Goal: Task Accomplishment & Management: Complete application form

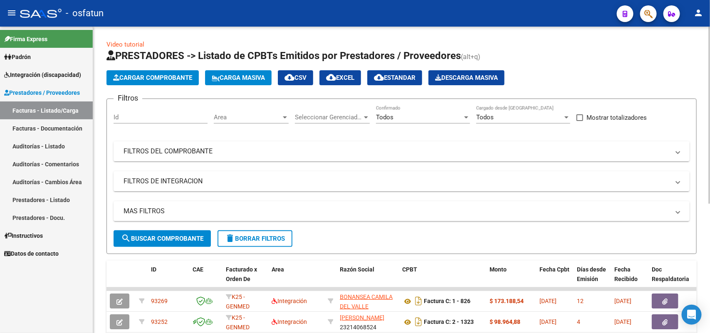
click at [158, 75] on span "Cargar Comprobante" at bounding box center [152, 77] width 79 height 7
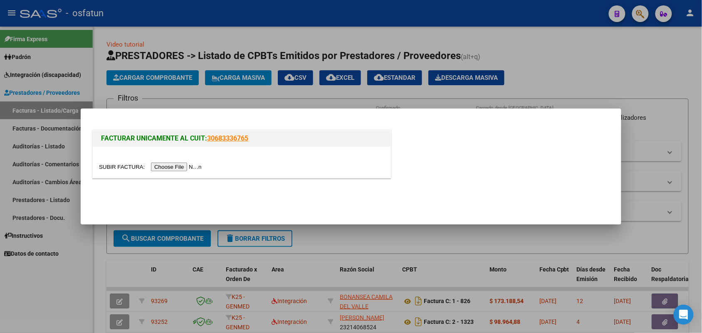
click at [188, 165] on input "file" at bounding box center [151, 167] width 105 height 9
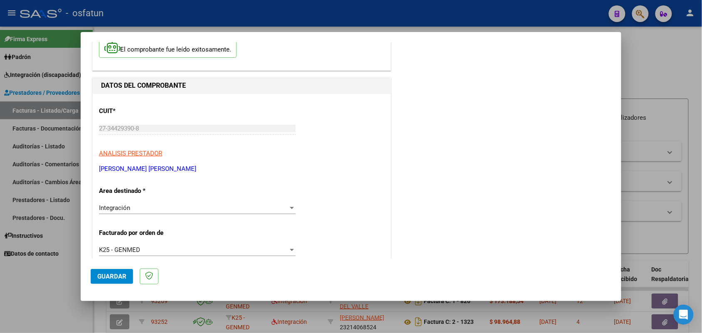
scroll to position [104, 0]
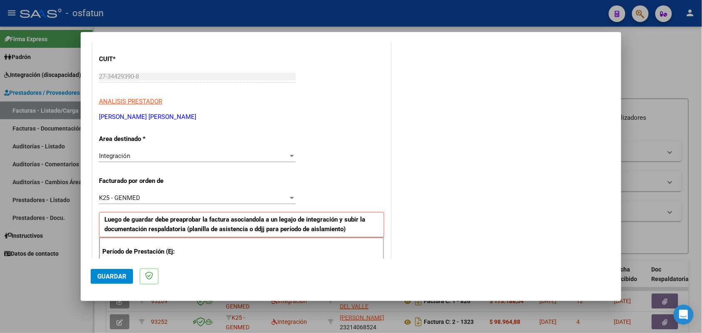
click at [288, 157] on div at bounding box center [291, 156] width 7 height 7
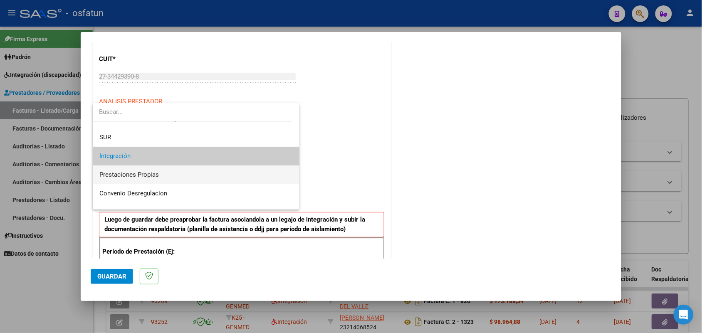
scroll to position [83, 0]
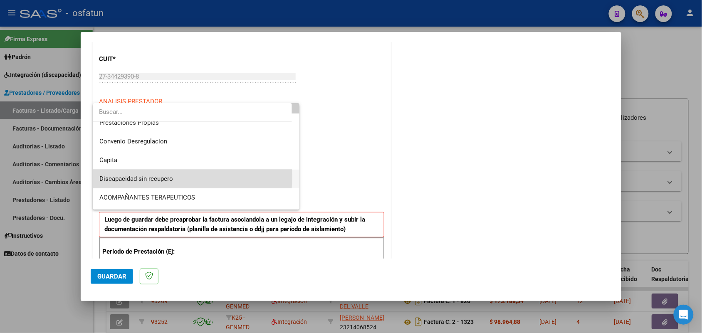
click at [173, 177] on span "Discapacidad sin recupero" at bounding box center [196, 179] width 194 height 19
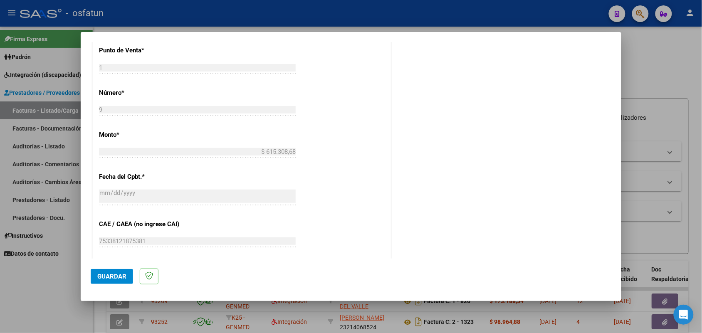
scroll to position [371, 0]
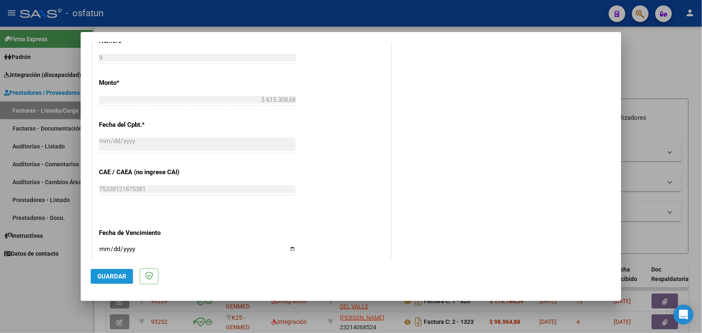
click at [121, 275] on span "Guardar" at bounding box center [111, 276] width 29 height 7
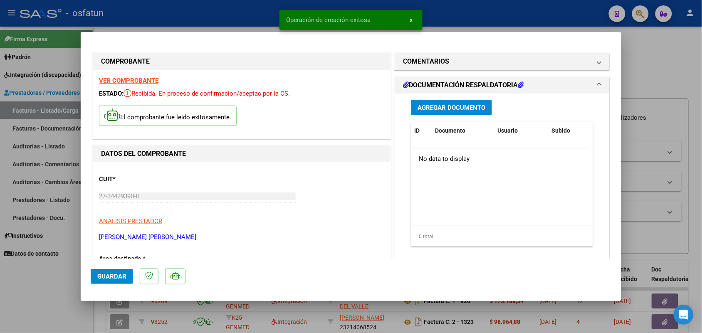
click at [448, 102] on button "Agregar Documento" at bounding box center [451, 107] width 81 height 15
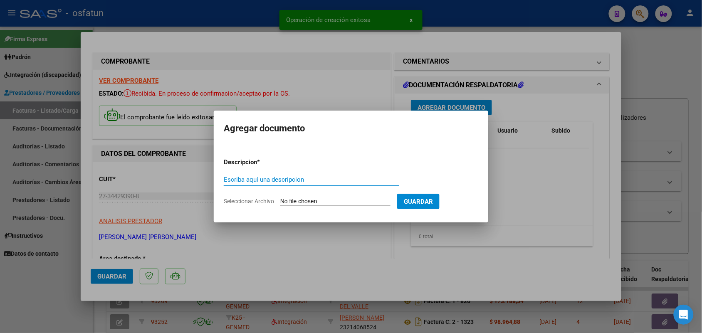
drag, startPoint x: 445, startPoint y: 199, endPoint x: 450, endPoint y: 177, distance: 22.3
click at [433, 198] on span "Guardar" at bounding box center [418, 201] width 29 height 7
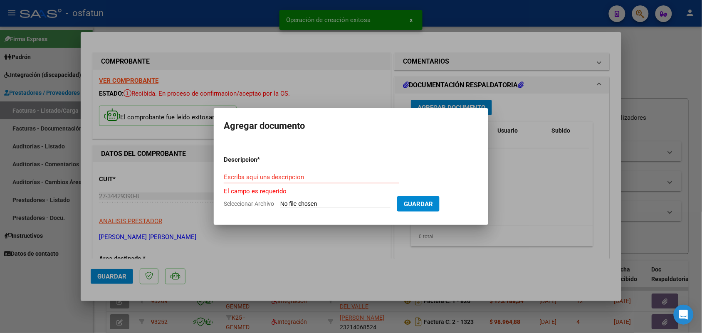
click at [533, 143] on div at bounding box center [351, 166] width 702 height 333
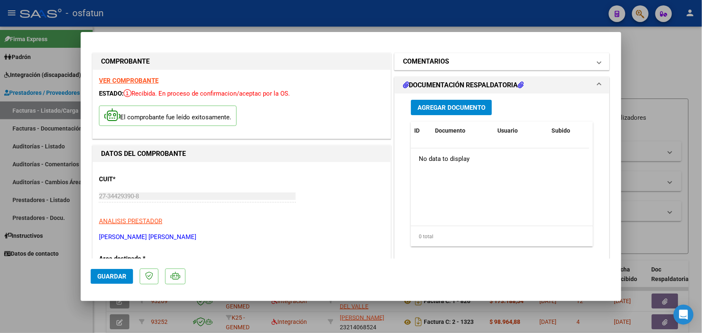
click at [595, 64] on mat-expansion-panel-header "COMENTARIOS" at bounding box center [502, 61] width 215 height 17
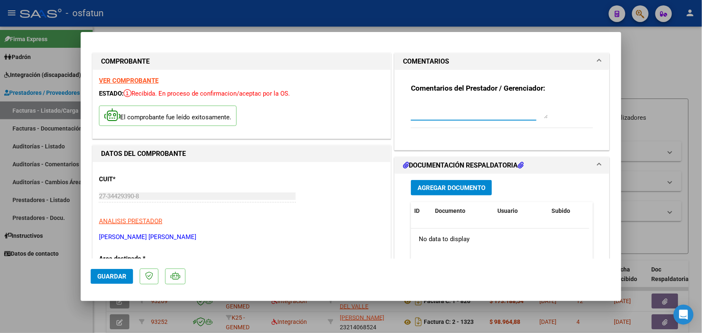
click at [440, 114] on textarea at bounding box center [479, 110] width 137 height 17
type textarea "CORRESPONDE A FACT 187"
click at [111, 278] on span "Guardar" at bounding box center [111, 276] width 29 height 7
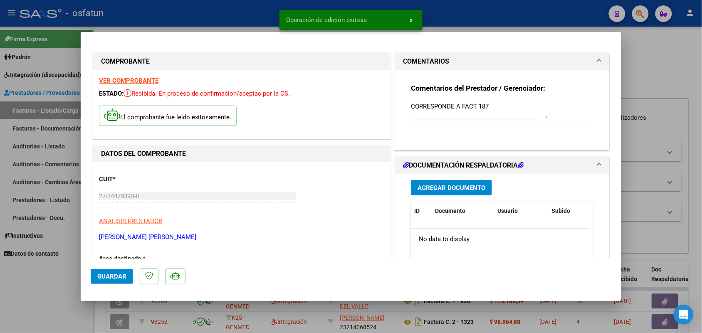
click at [670, 65] on div at bounding box center [351, 166] width 702 height 333
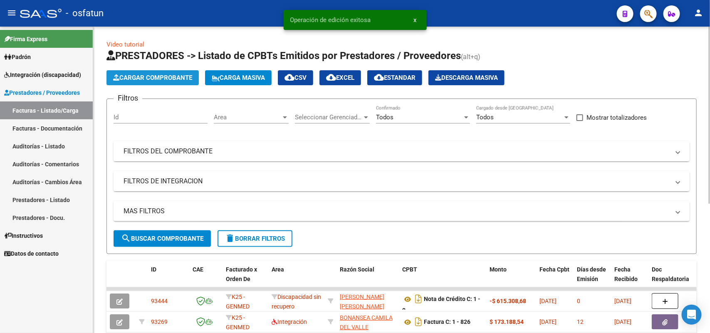
click at [145, 77] on span "Cargar Comprobante" at bounding box center [152, 77] width 79 height 7
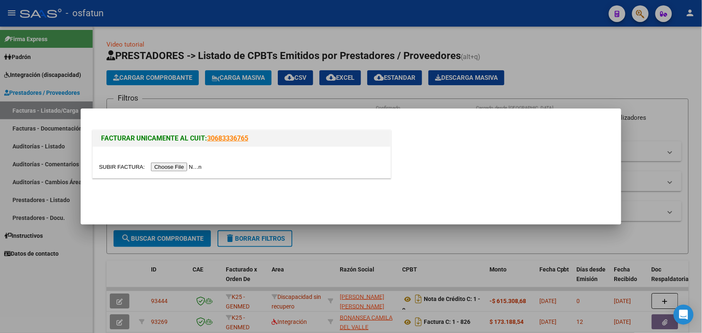
click at [173, 171] on div at bounding box center [241, 167] width 285 height 10
click at [179, 166] on input "file" at bounding box center [151, 167] width 105 height 9
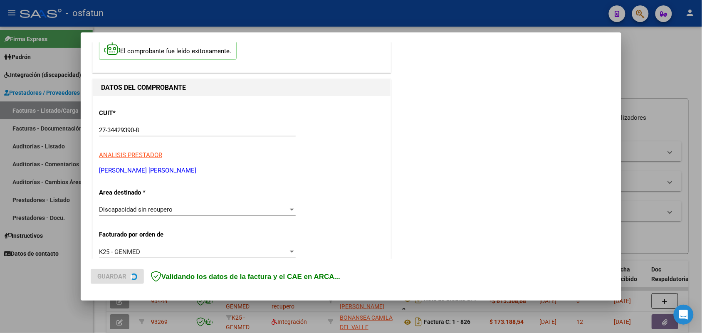
scroll to position [52, 0]
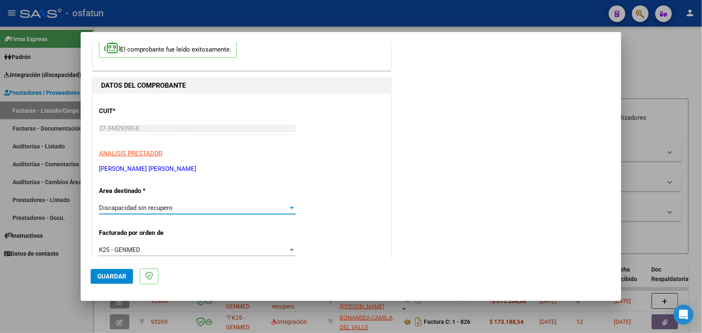
click at [290, 207] on div at bounding box center [292, 208] width 4 height 2
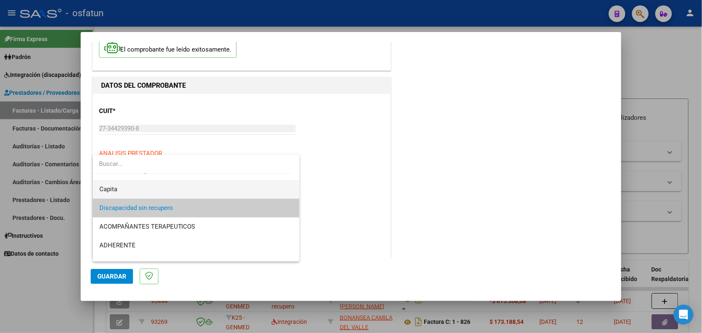
scroll to position [54, 0]
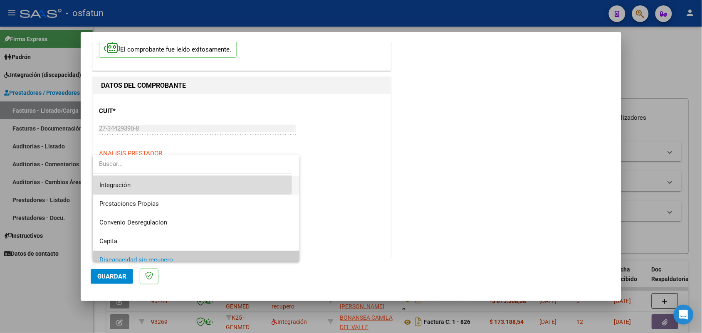
click at [131, 183] on span "Integración" at bounding box center [196, 185] width 194 height 19
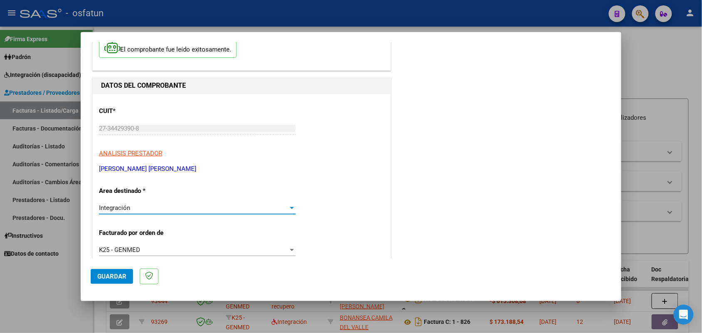
scroll to position [156, 0]
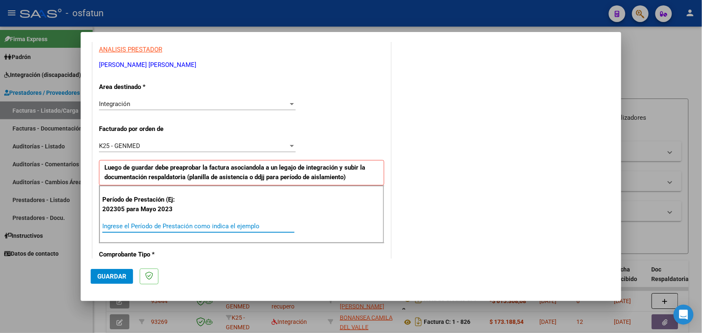
click at [152, 225] on input "Ingrese el Período de Prestación como indica el ejemplo" at bounding box center [198, 226] width 192 height 7
type input "202506"
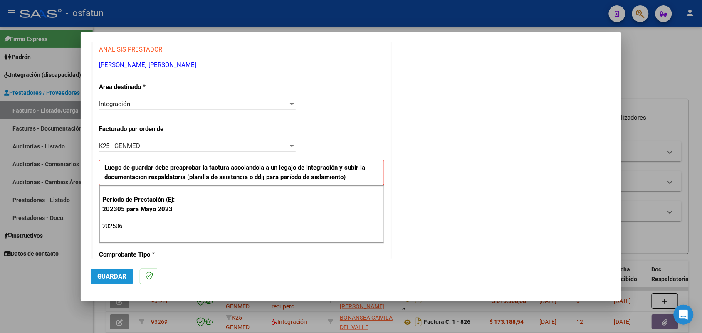
click at [114, 279] on span "Guardar" at bounding box center [111, 276] width 29 height 7
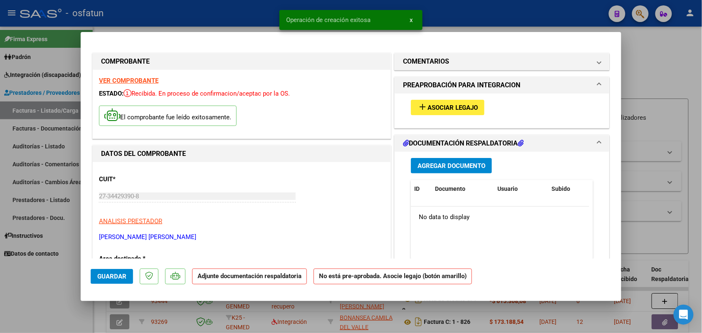
click at [446, 104] on span "Asociar Legajo" at bounding box center [453, 107] width 50 height 7
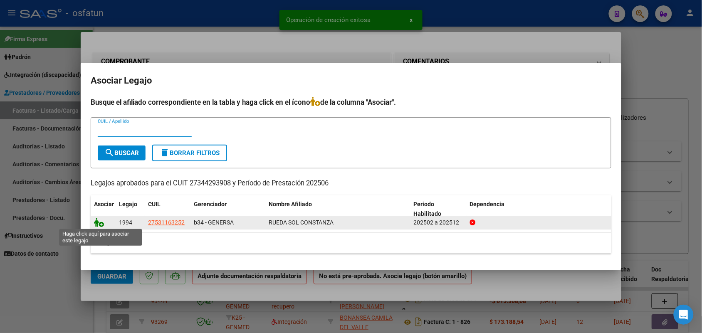
click at [100, 218] on icon at bounding box center [99, 222] width 10 height 9
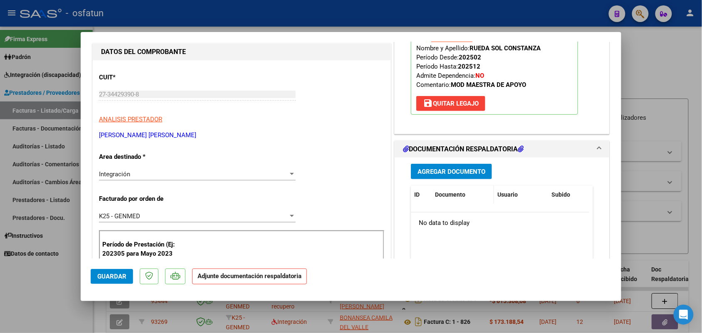
scroll to position [104, 0]
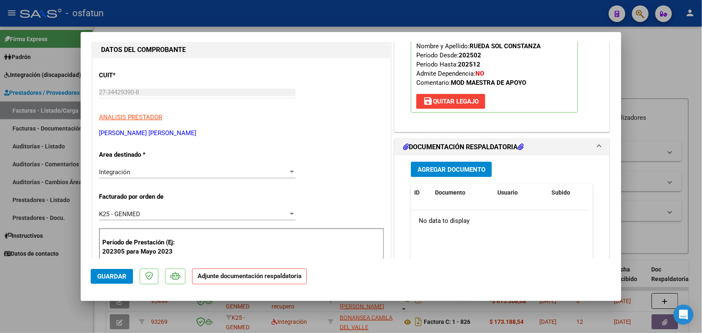
click at [442, 169] on span "Agregar Documento" at bounding box center [452, 169] width 68 height 7
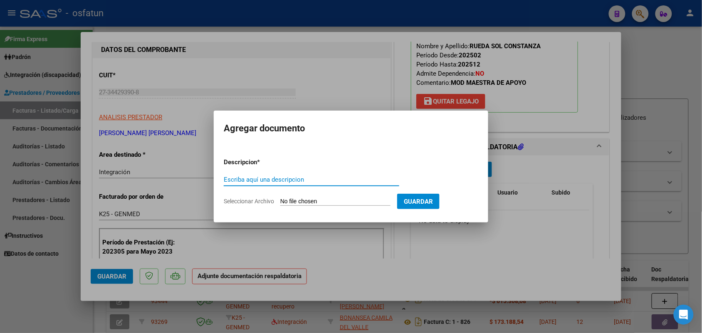
click at [513, 124] on div at bounding box center [351, 166] width 702 height 333
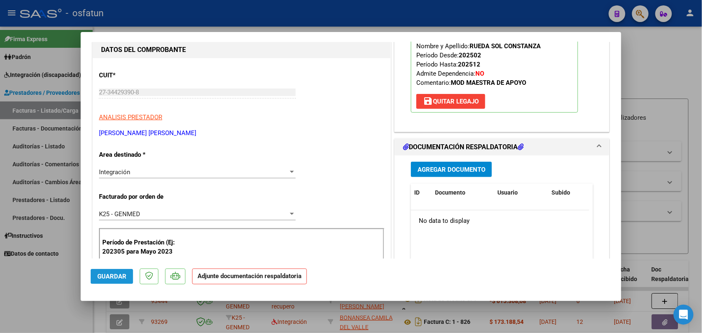
click at [114, 275] on span "Guardar" at bounding box center [111, 276] width 29 height 7
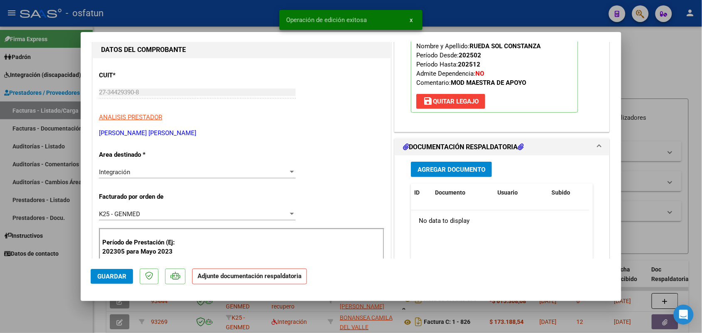
click at [23, 306] on div at bounding box center [351, 166] width 702 height 333
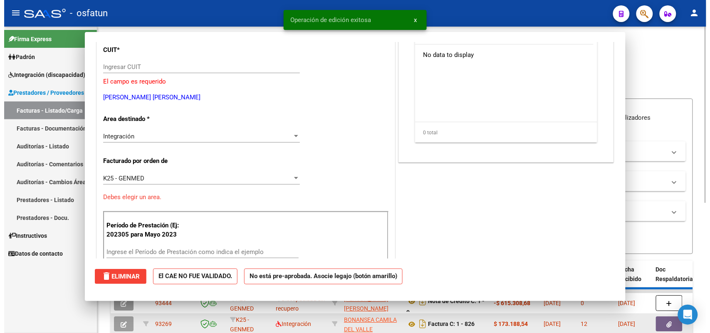
scroll to position [0, 0]
